Goal: Task Accomplishment & Management: Use online tool/utility

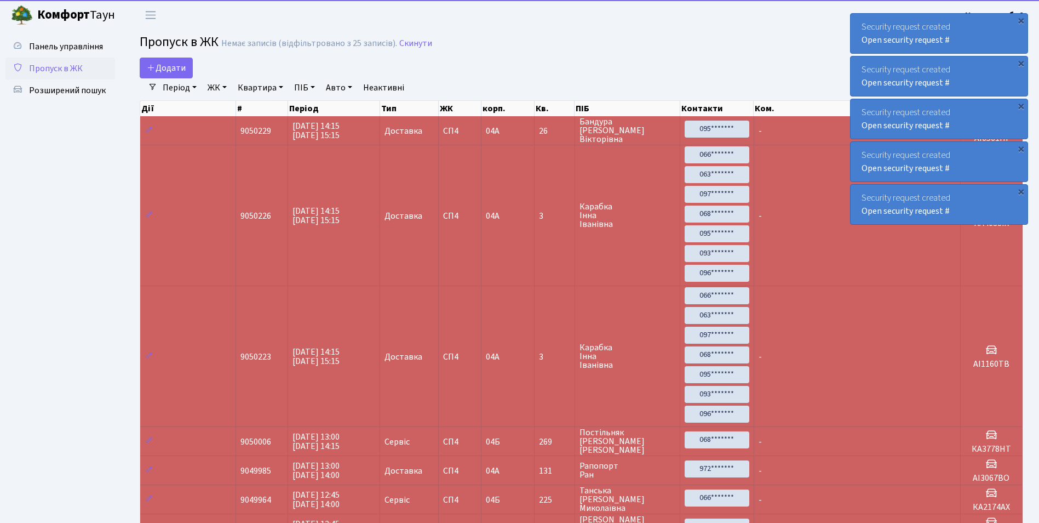
select select "25"
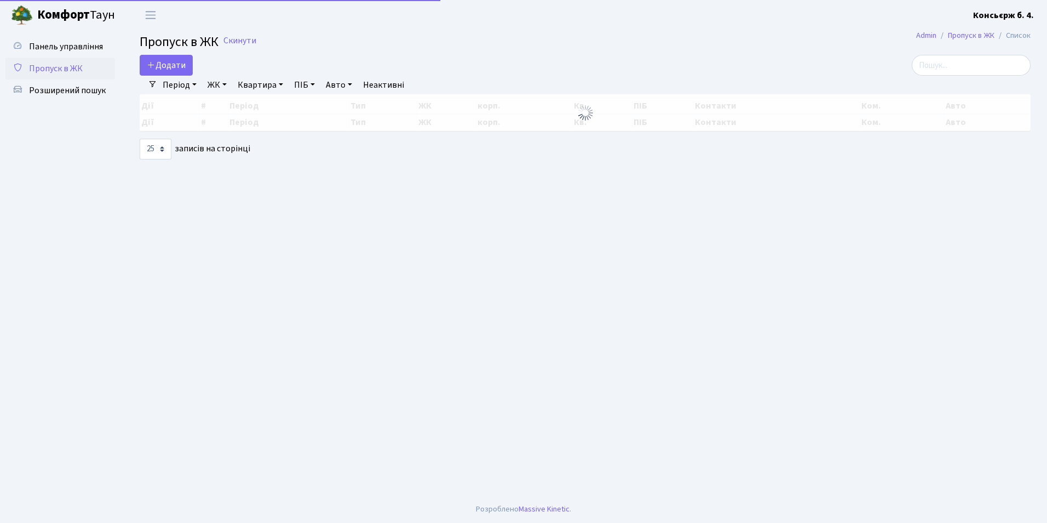
select select "25"
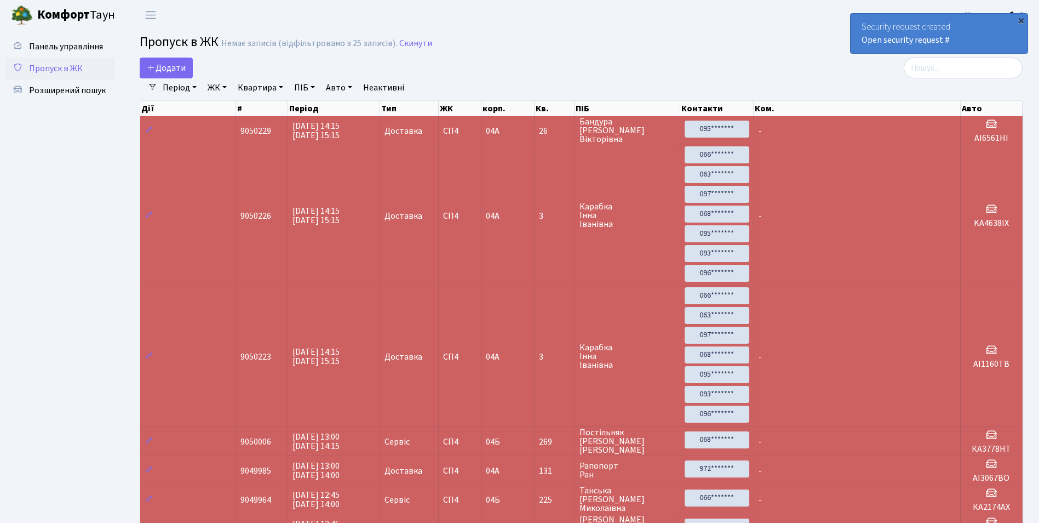
click at [1023, 19] on div "×" at bounding box center [1021, 20] width 11 height 11
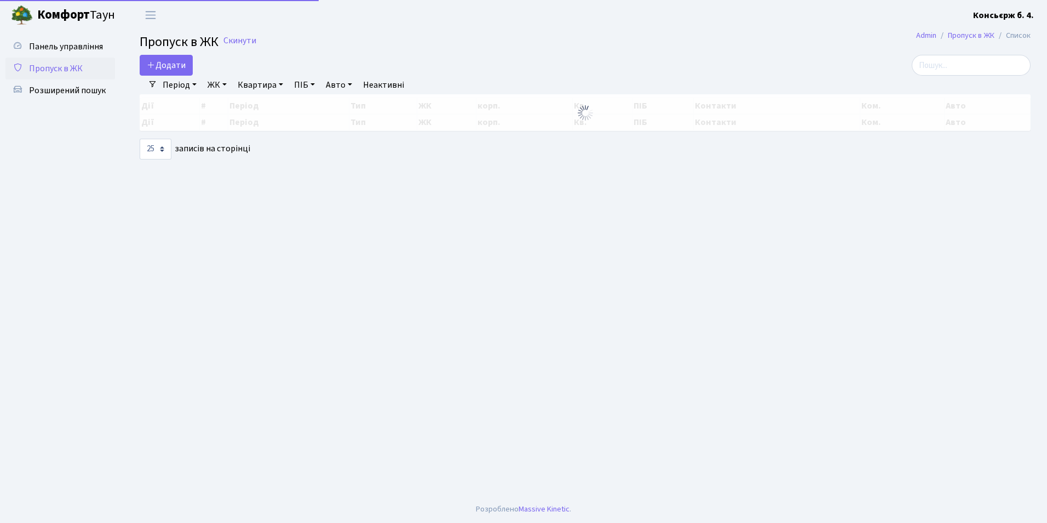
select select "25"
